Goal: Transaction & Acquisition: Purchase product/service

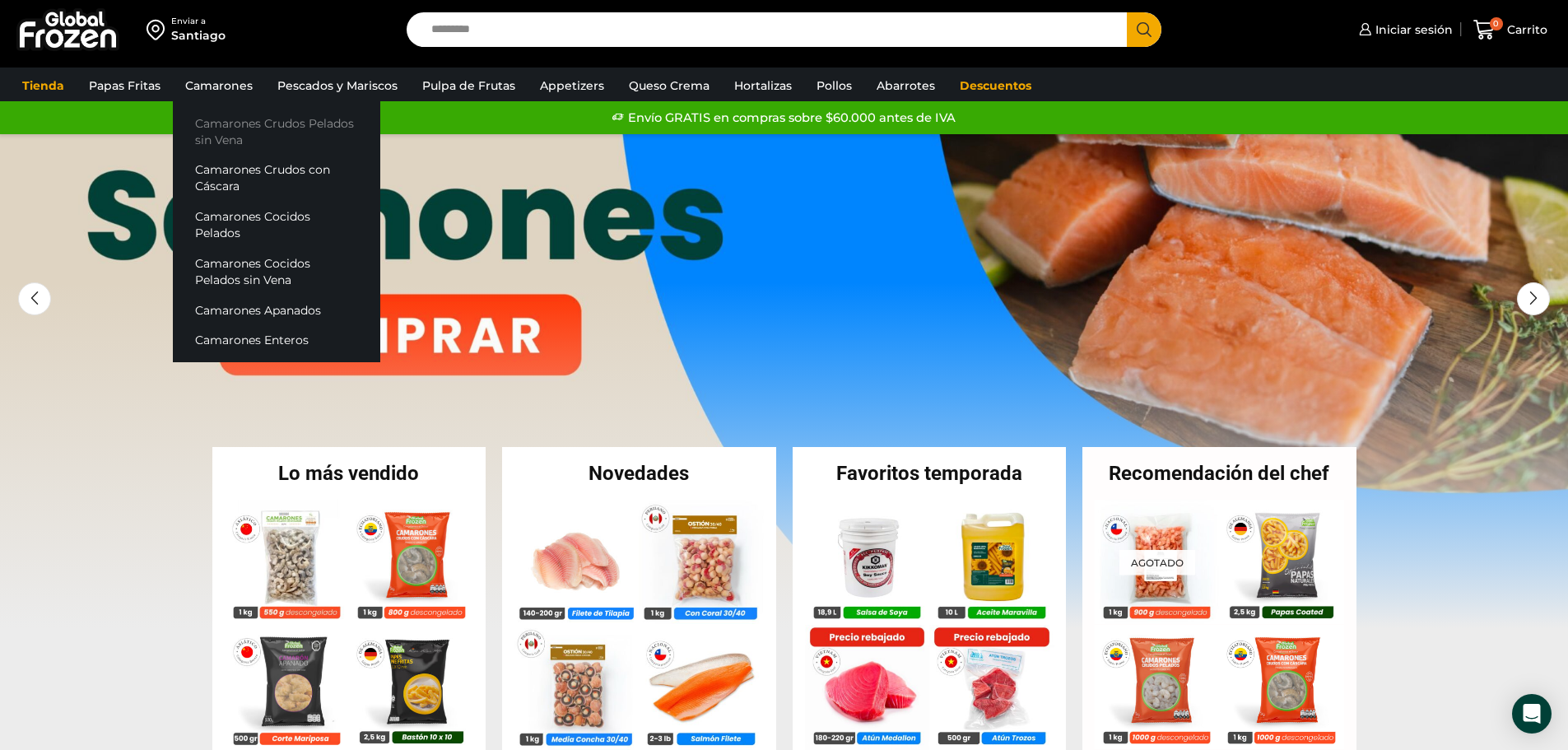
click at [238, 128] on link "Camarones Crudos Pelados sin Vena" at bounding box center [276, 130] width 207 height 47
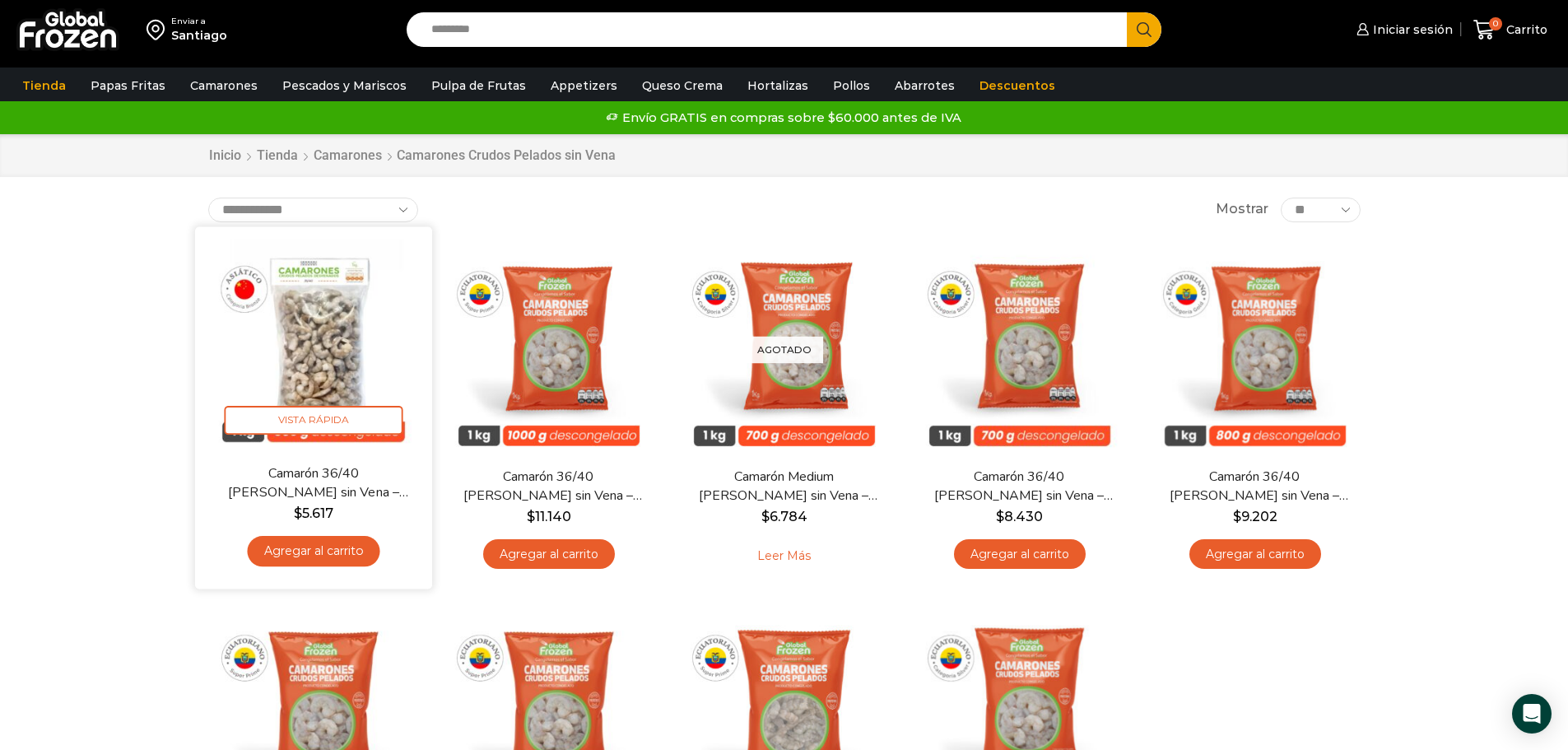
click at [312, 323] on img at bounding box center [313, 345] width 213 height 212
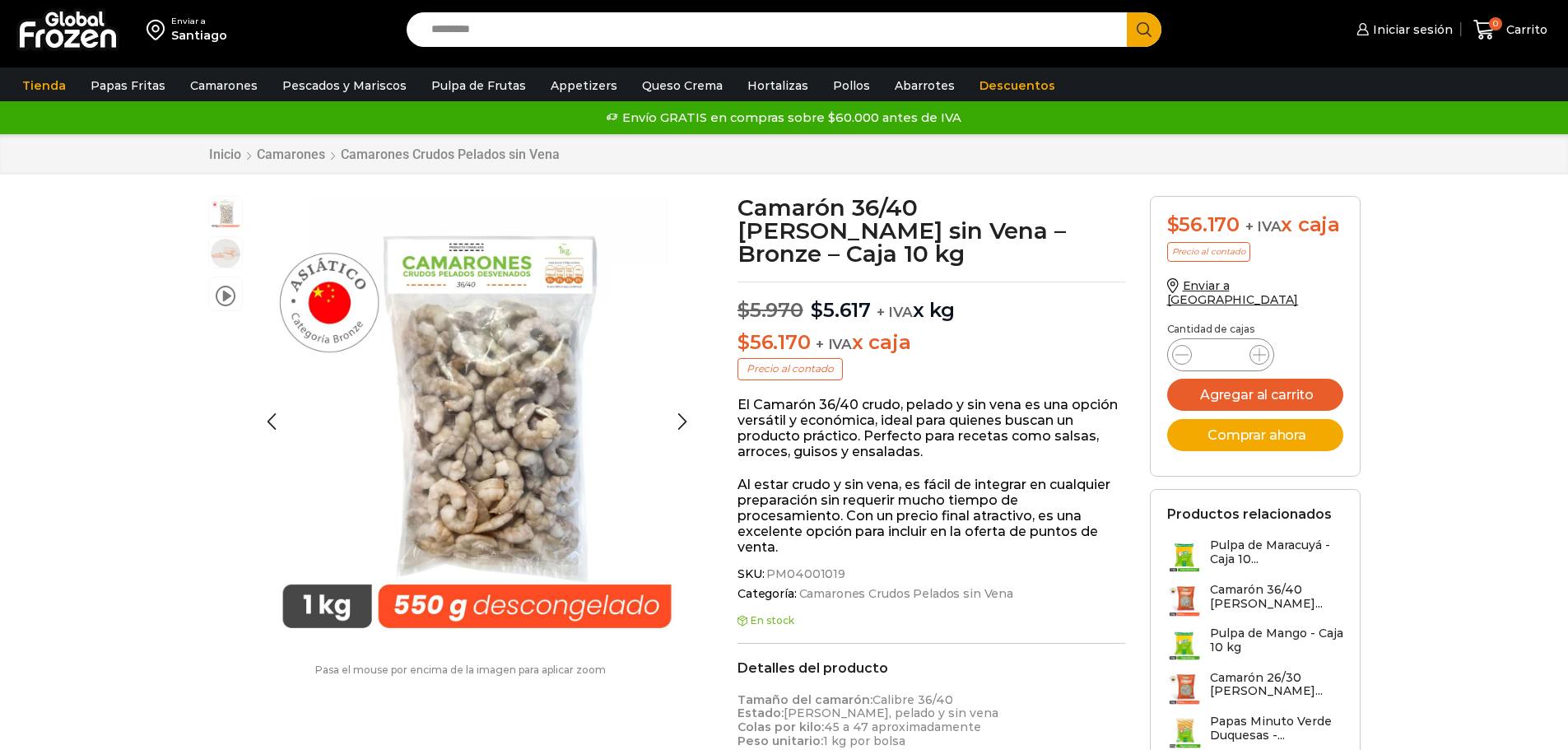
scroll to position [1, 0]
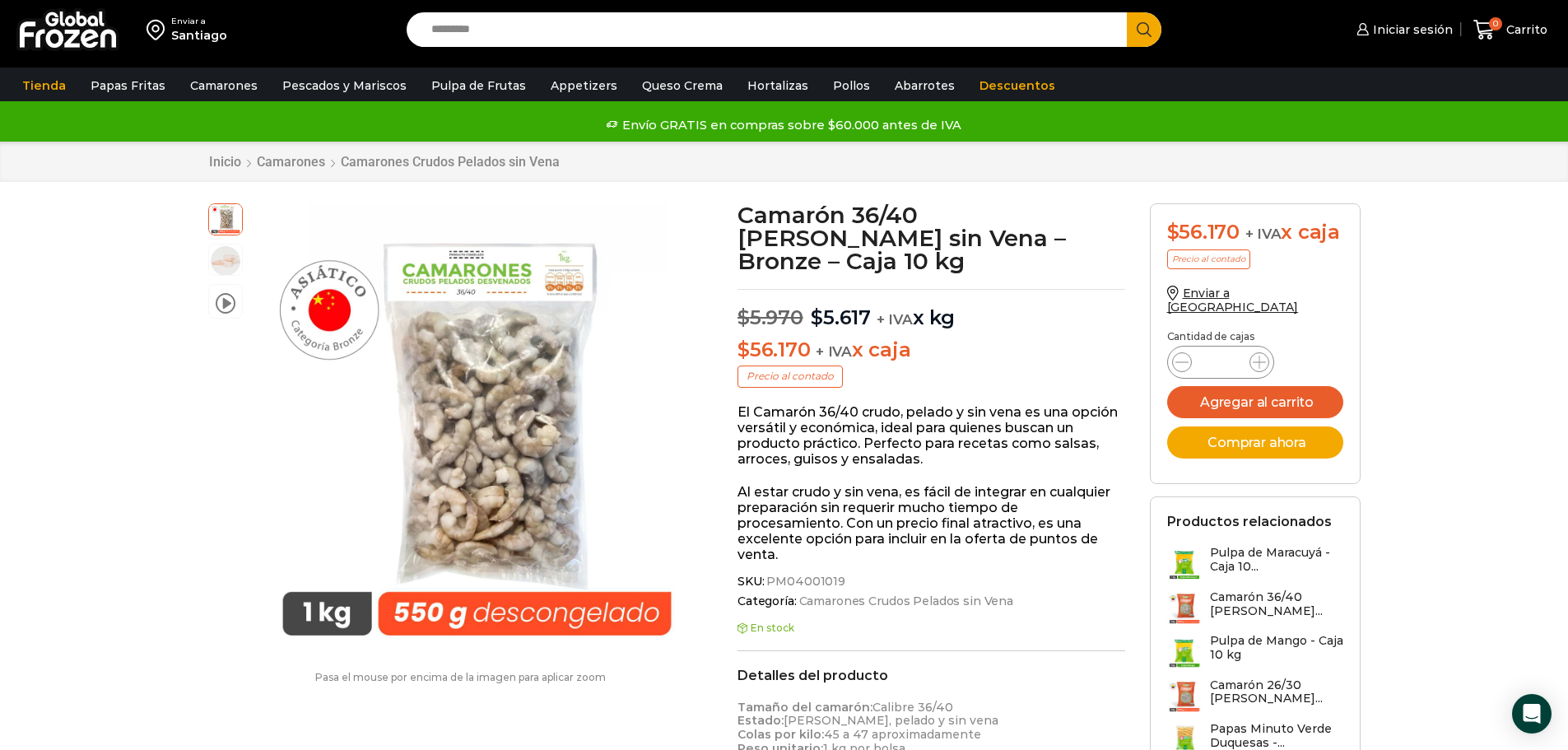
click at [494, 368] on div at bounding box center [465, 429] width 452 height 452
